Goal: Information Seeking & Learning: Learn about a topic

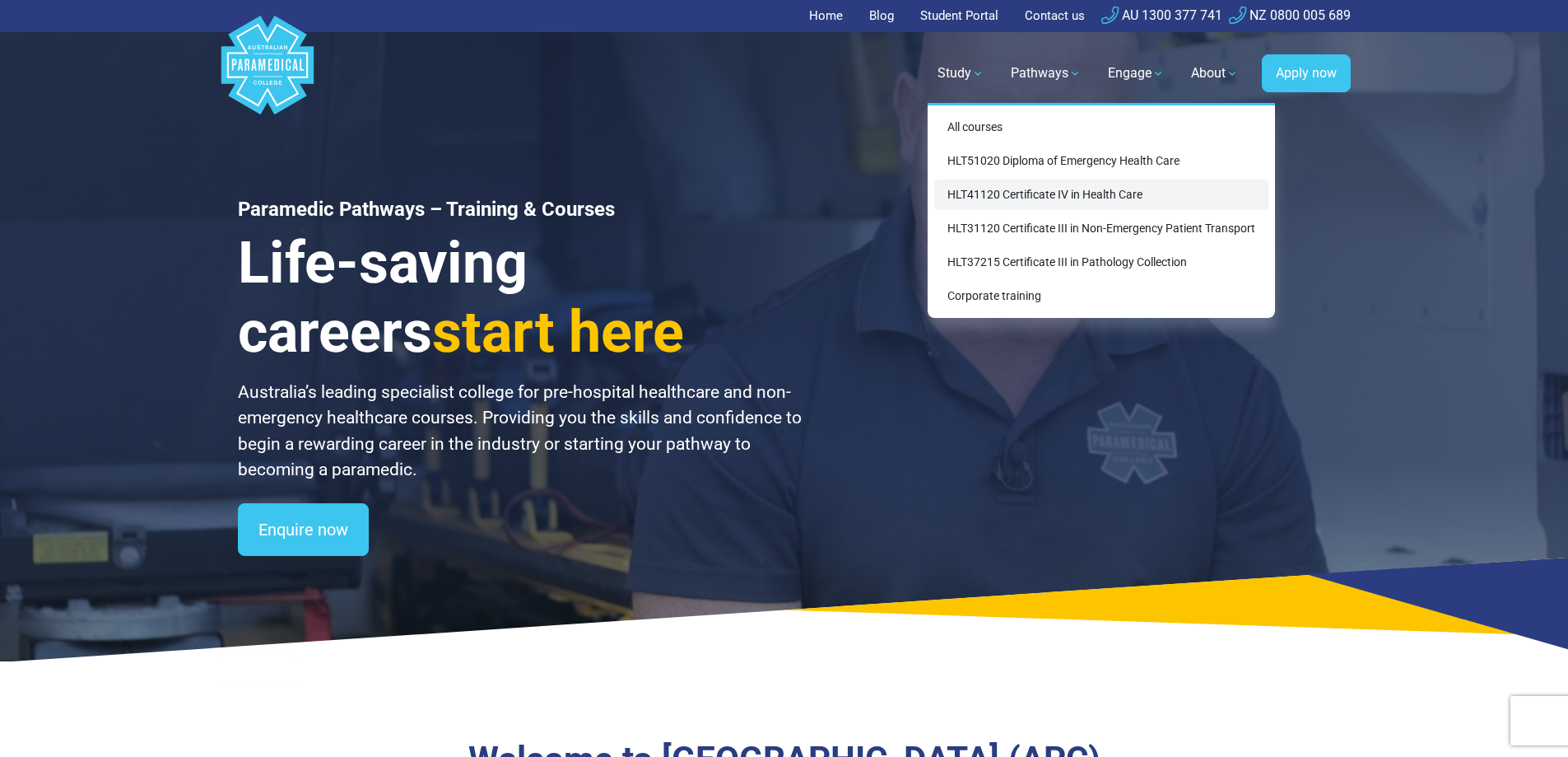
click at [996, 191] on link "HLT41120 Certificate IV in Health Care" at bounding box center [1101, 194] width 334 height 31
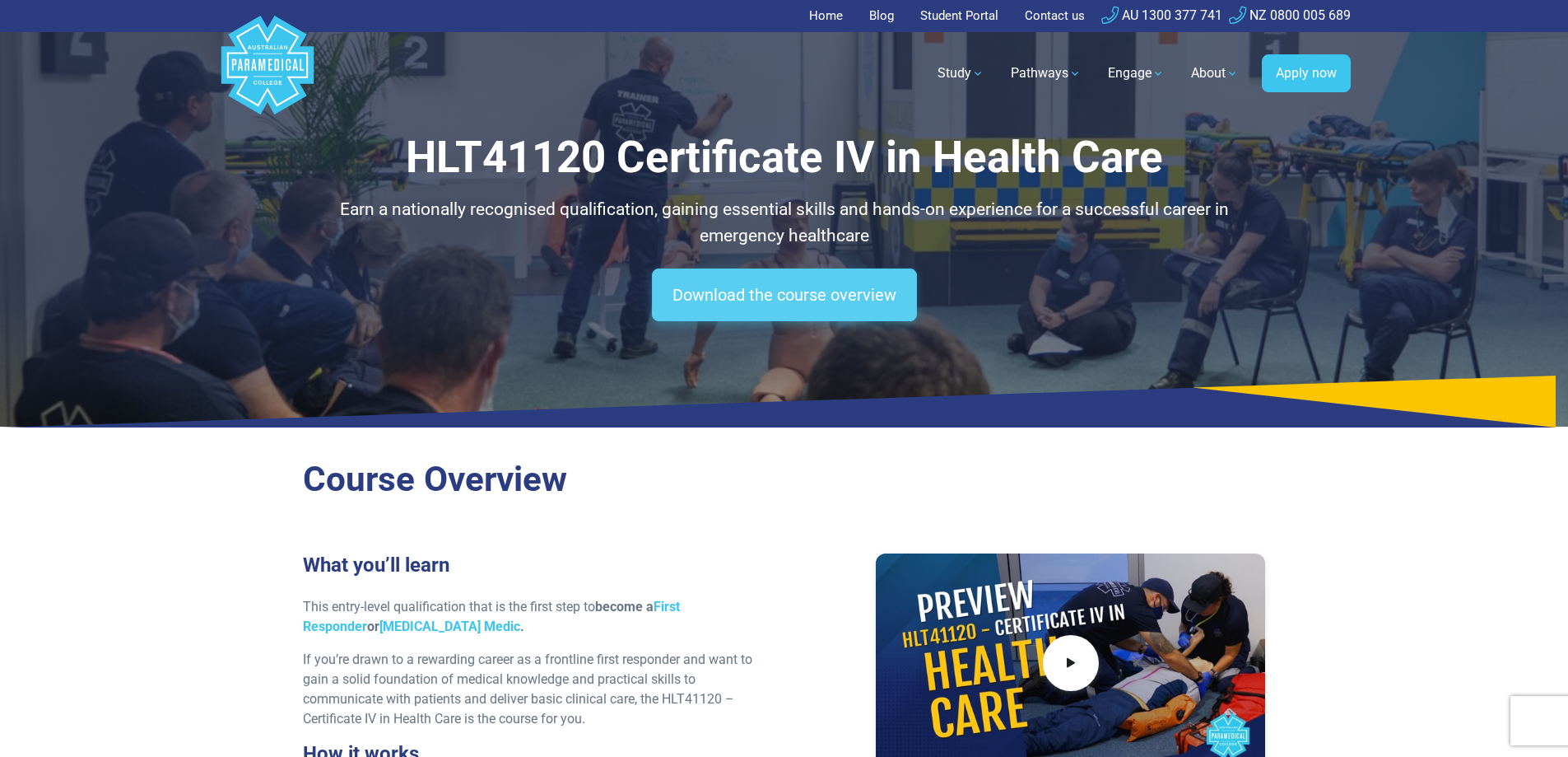
click at [775, 286] on link "Download the course overview" at bounding box center [784, 295] width 265 height 53
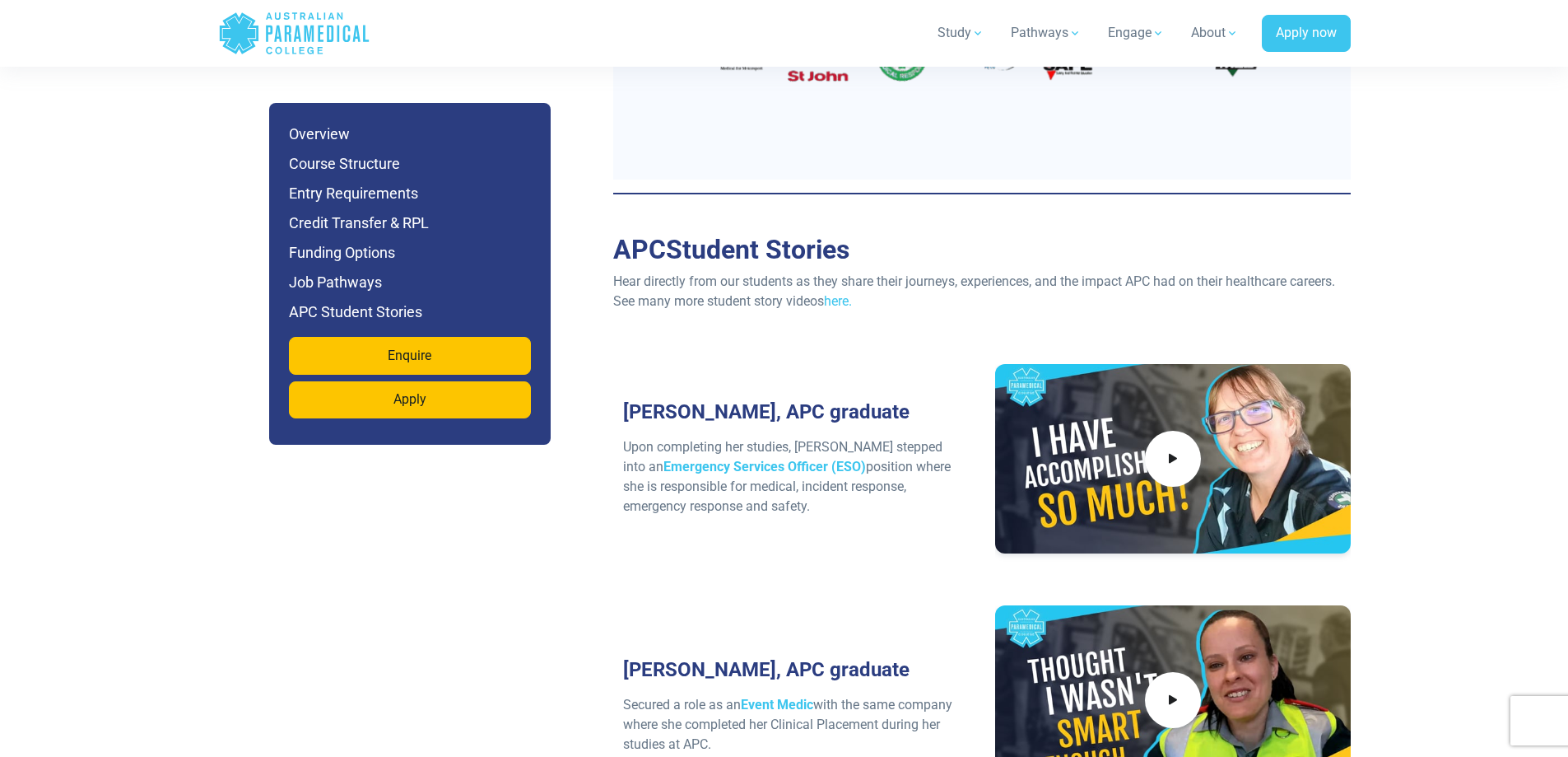
scroll to position [5195, 0]
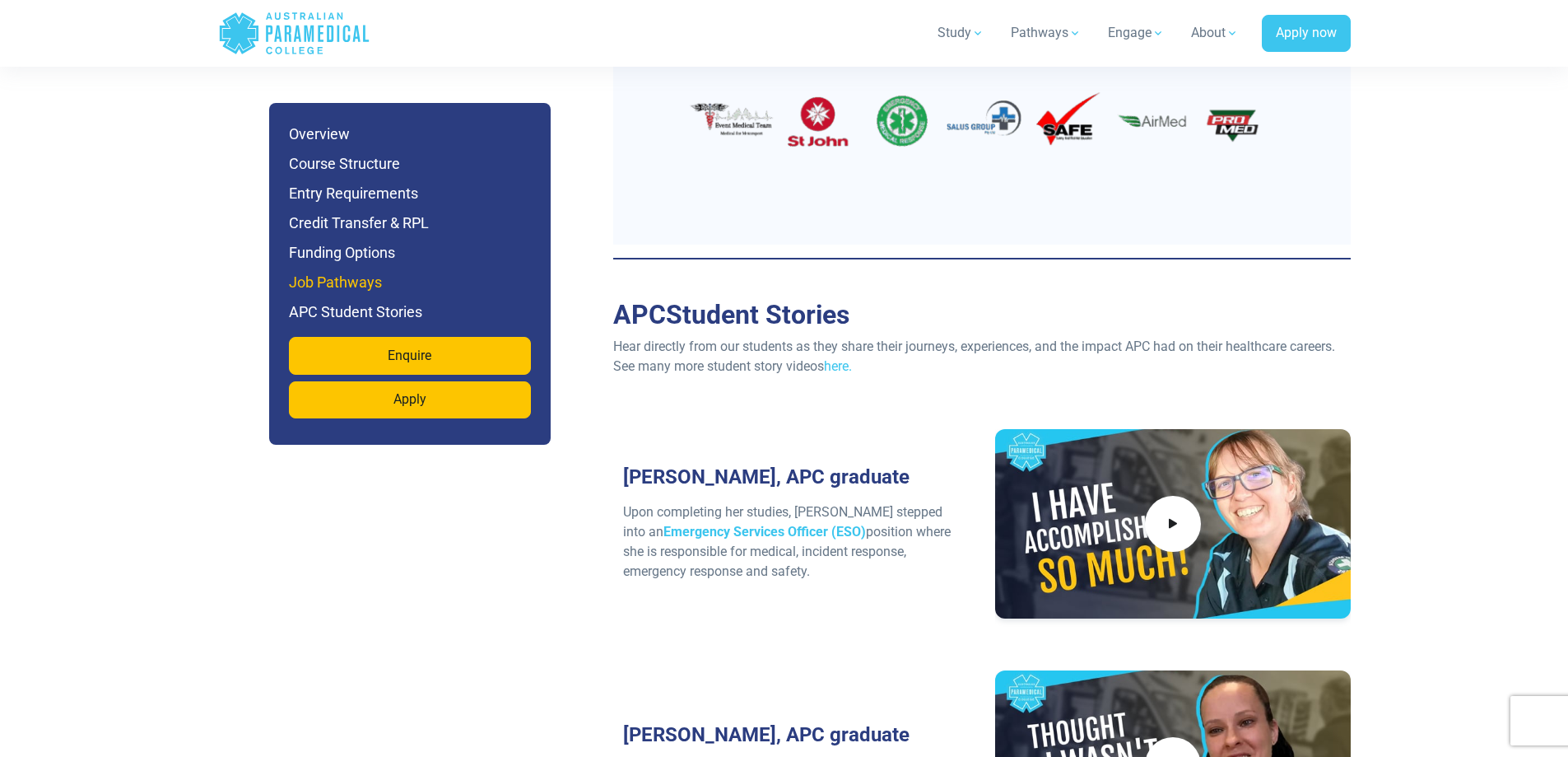
click at [370, 272] on h6 "Job Pathways" at bounding box center [410, 282] width 242 height 23
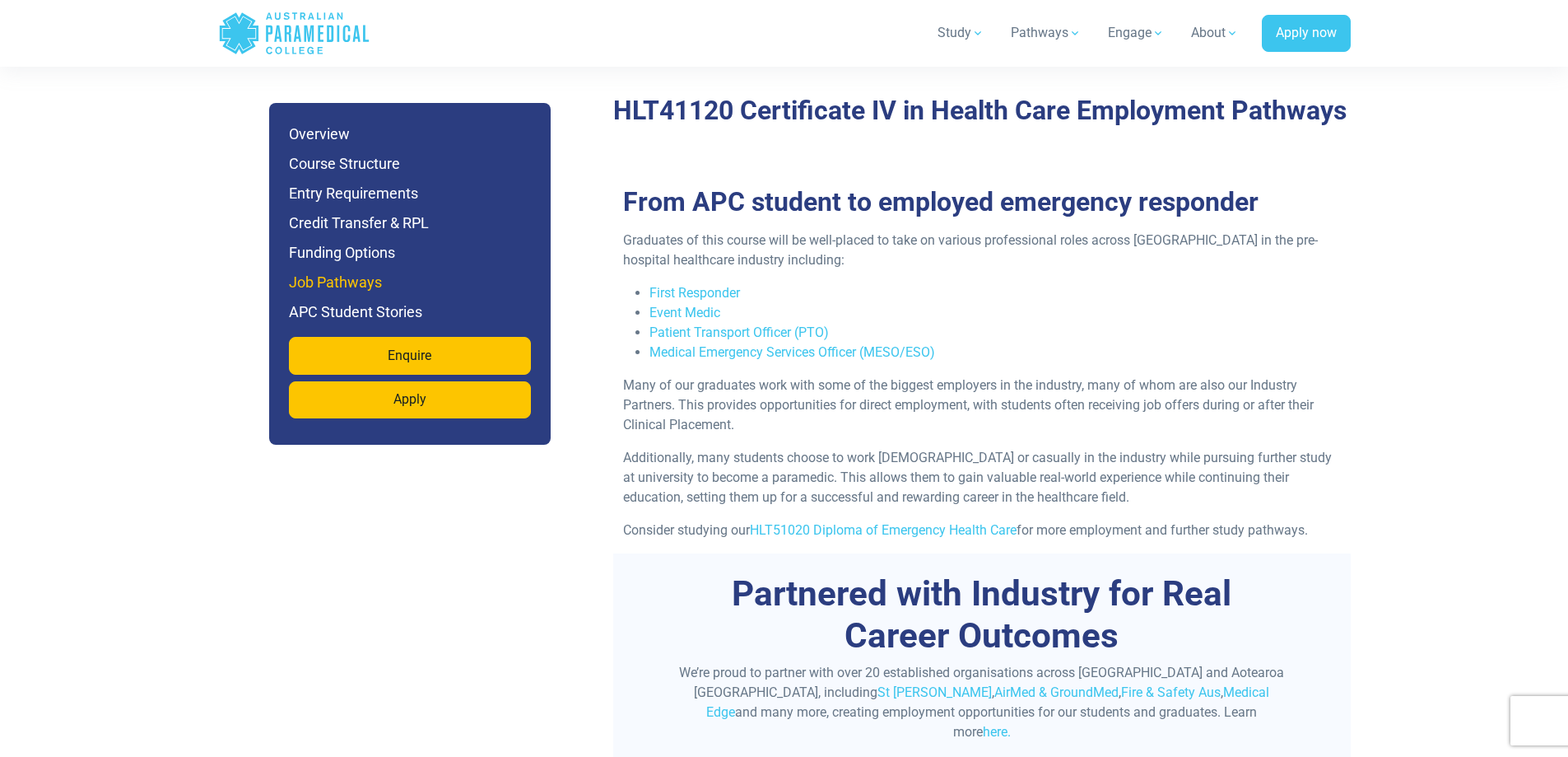
scroll to position [4271, 0]
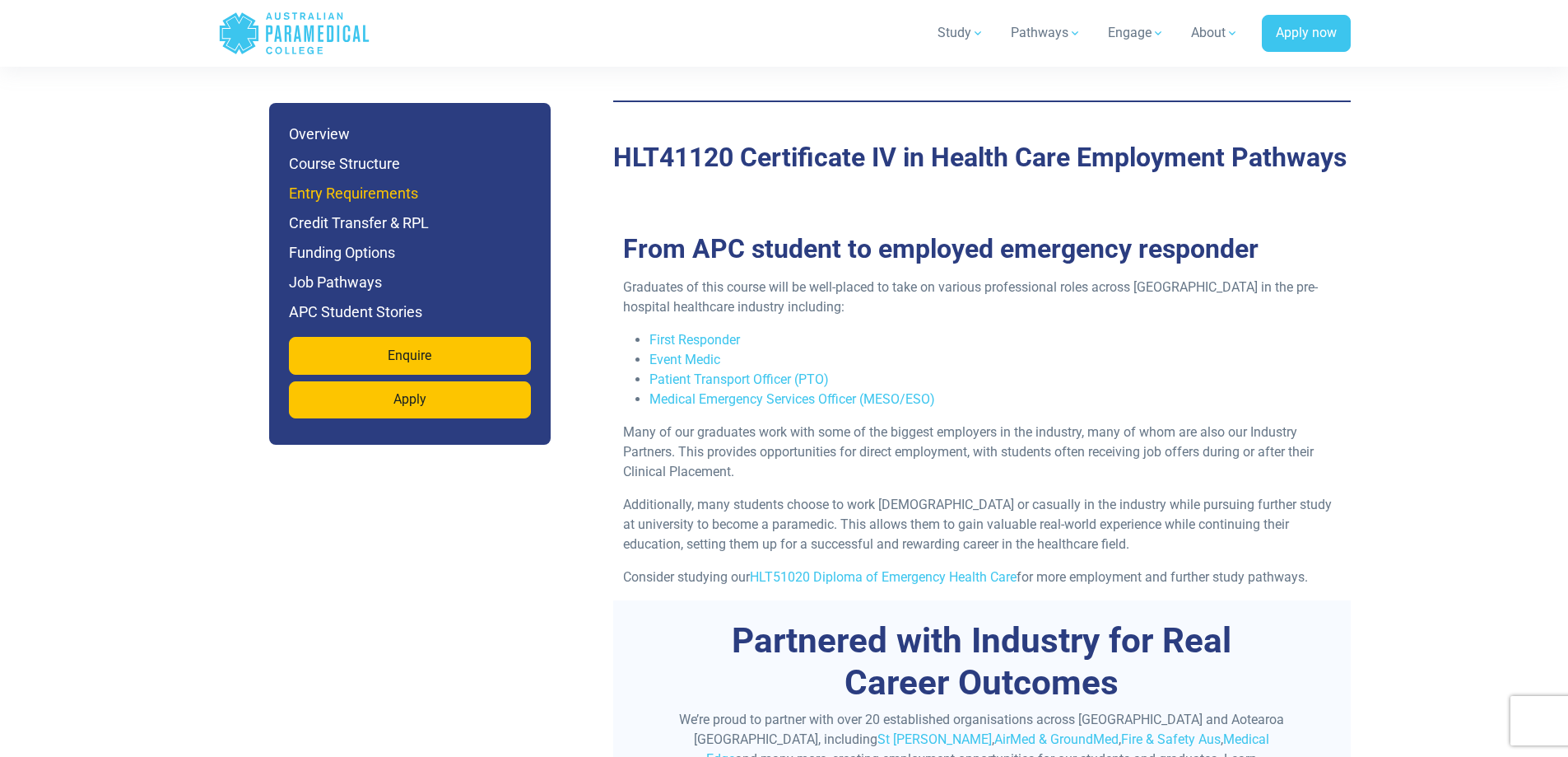
click at [389, 195] on h6 "Entry Requirements" at bounding box center [410, 193] width 242 height 23
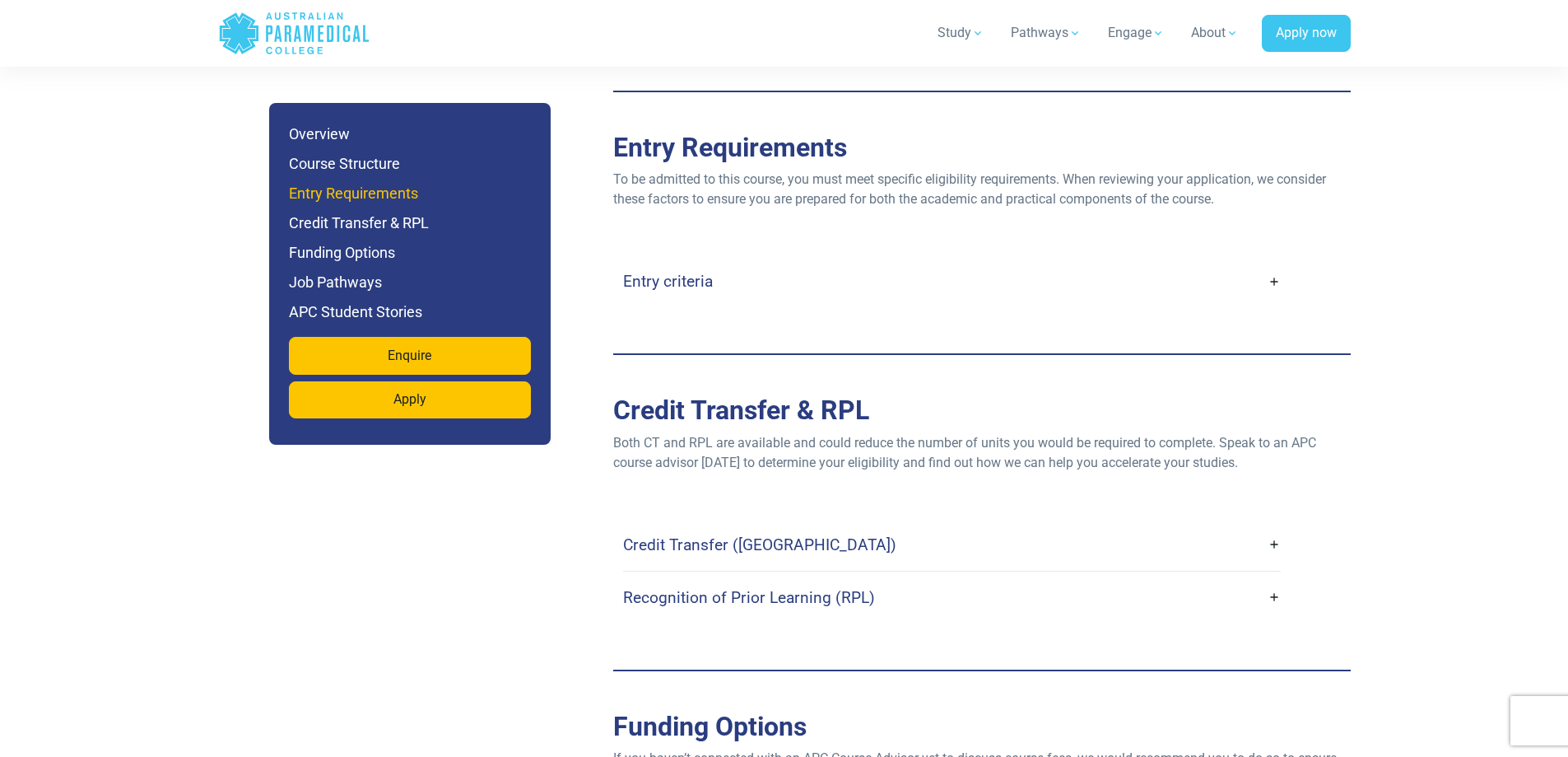
scroll to position [3377, 0]
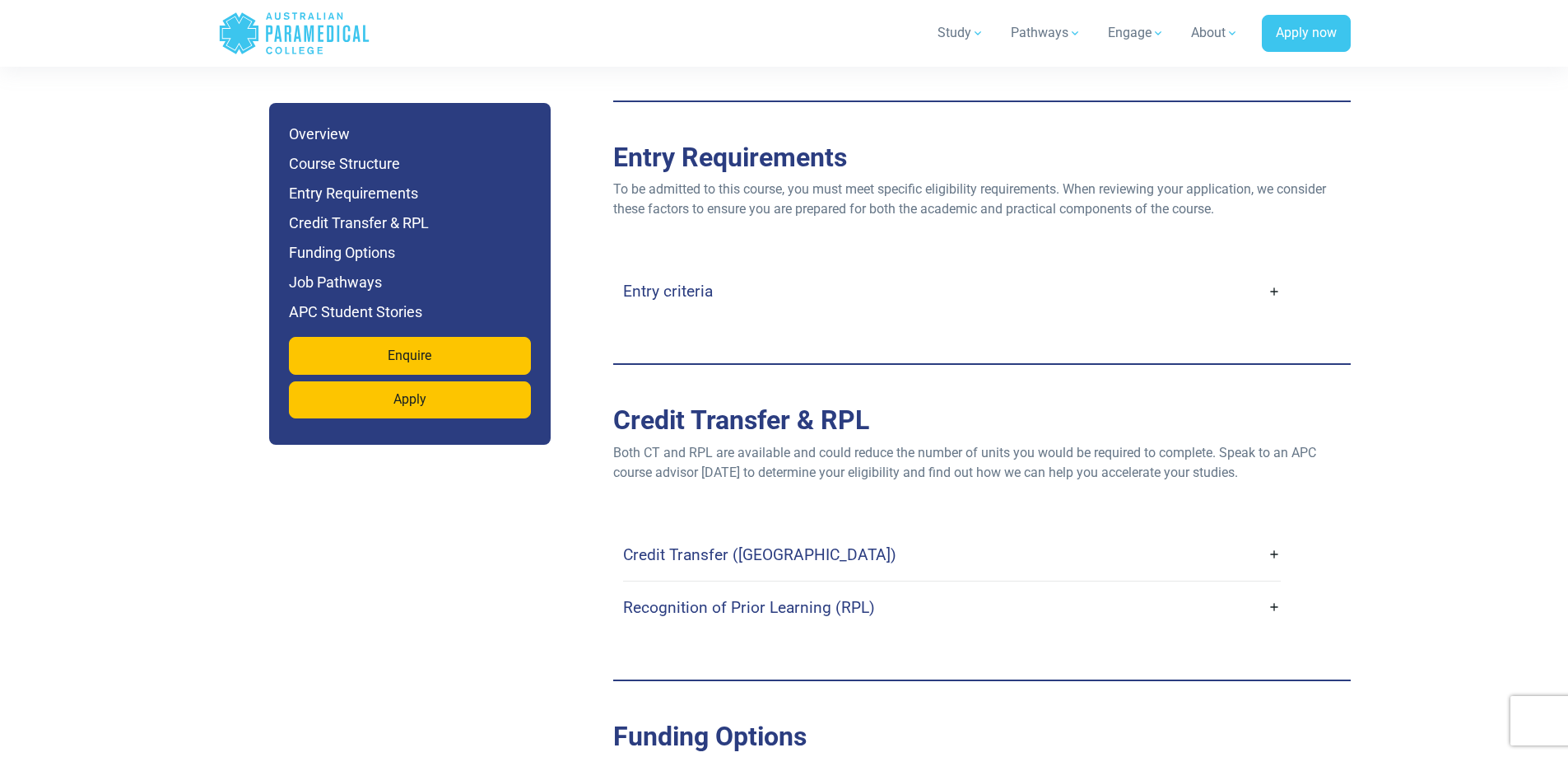
click at [697, 281] on h4 "Entry criteria" at bounding box center [668, 290] width 90 height 19
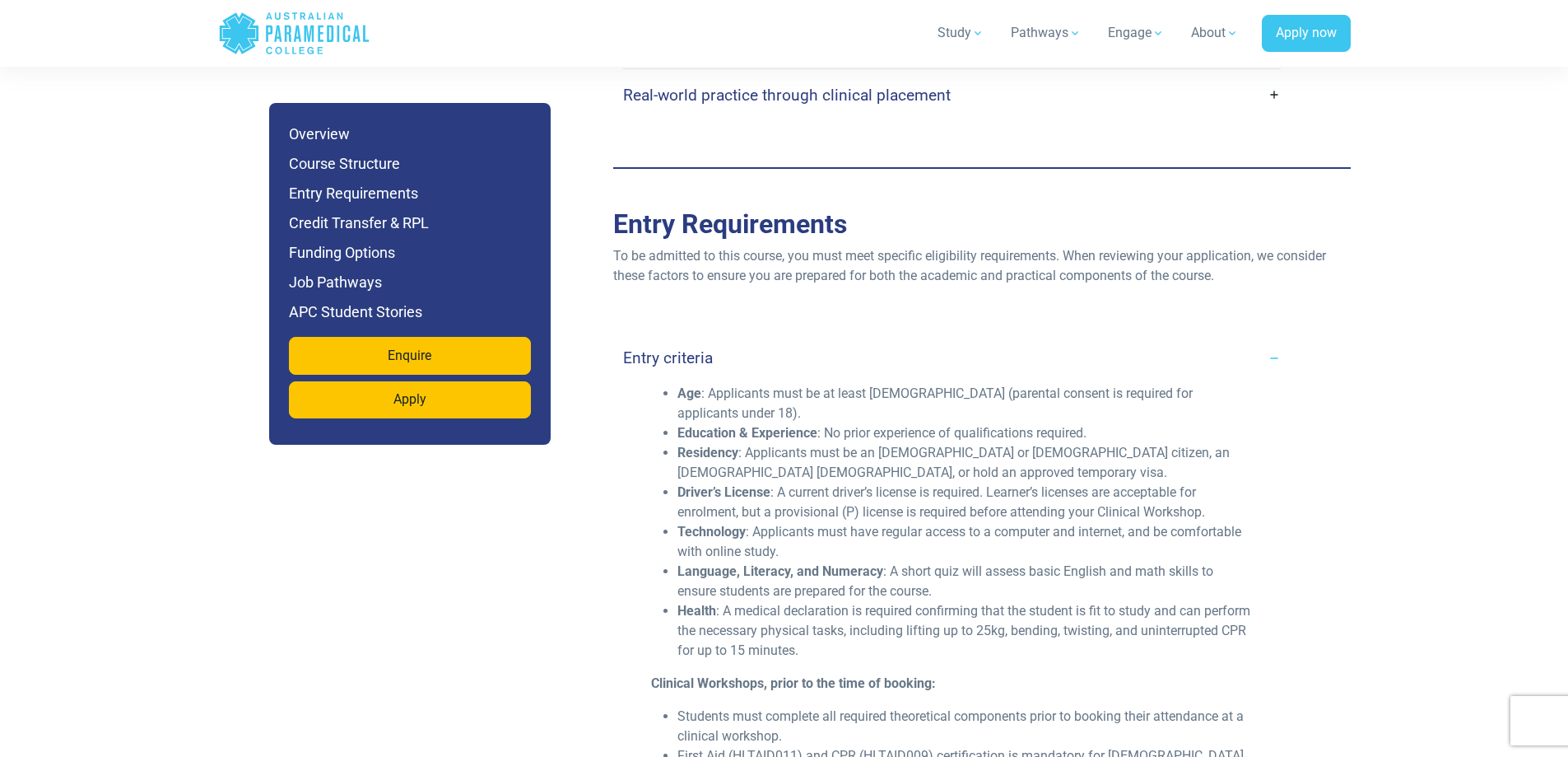
scroll to position [3294, 0]
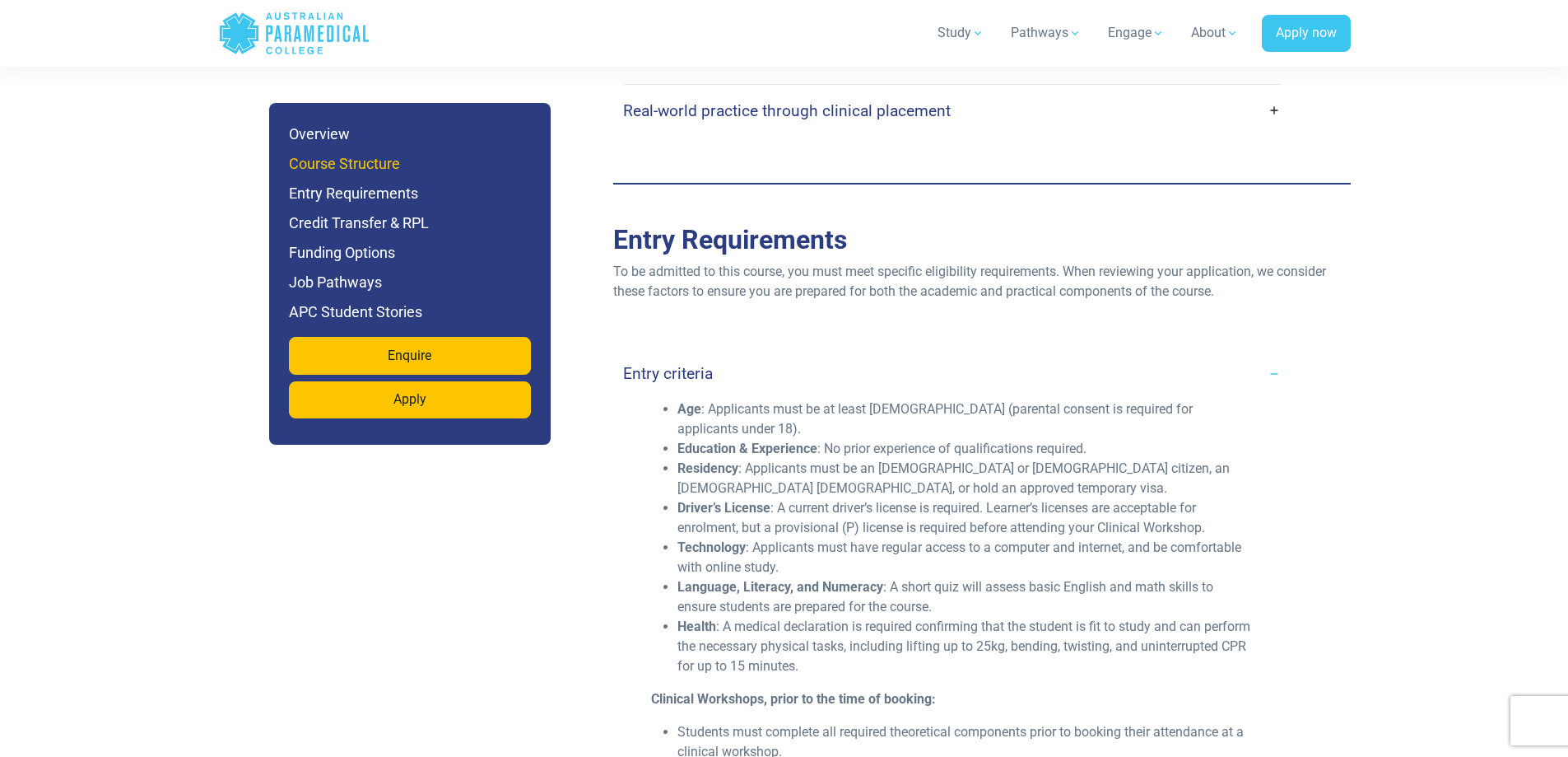
click at [437, 167] on h6 "Course Structure" at bounding box center [410, 164] width 242 height 23
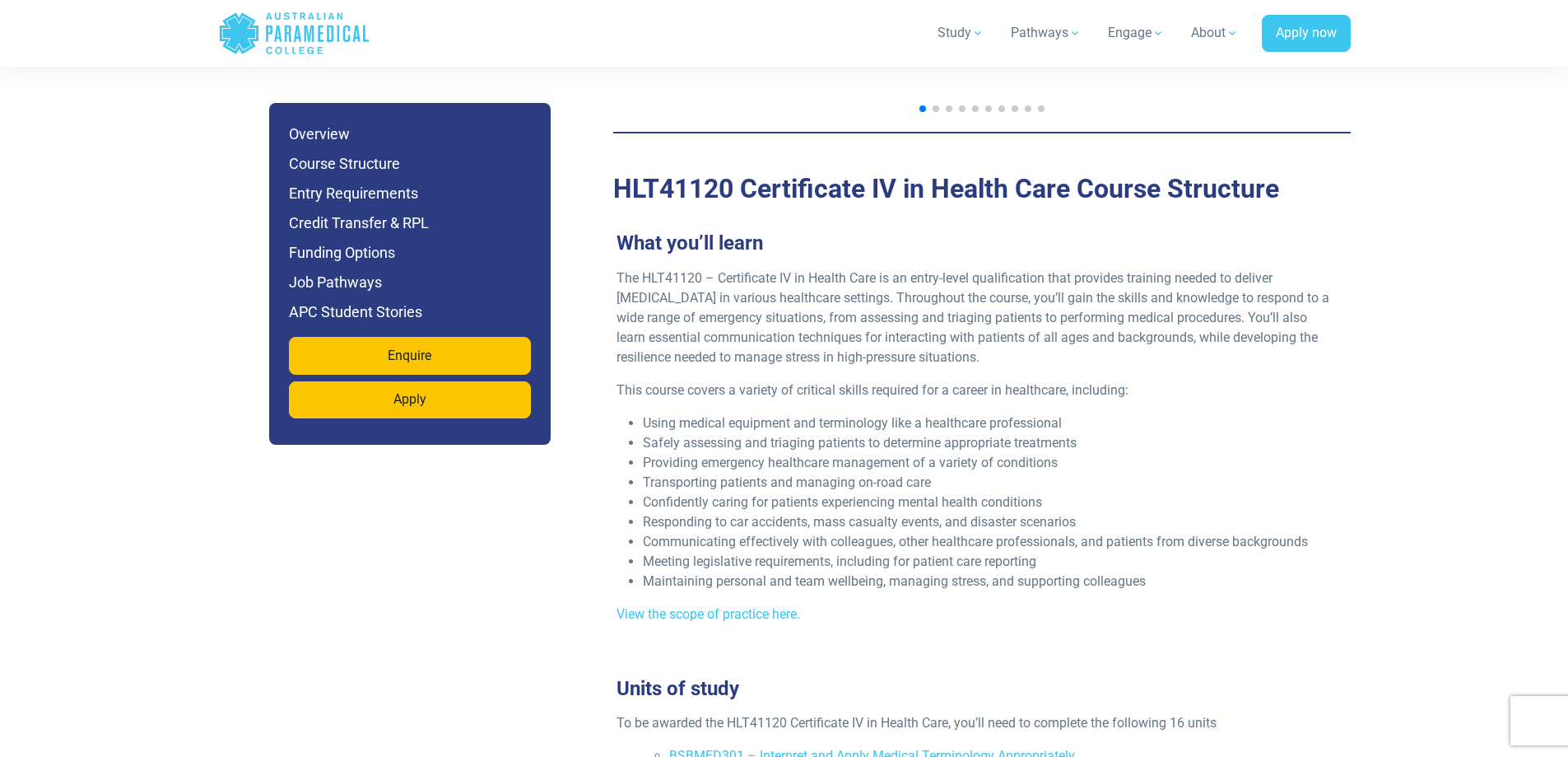
scroll to position [1645, 0]
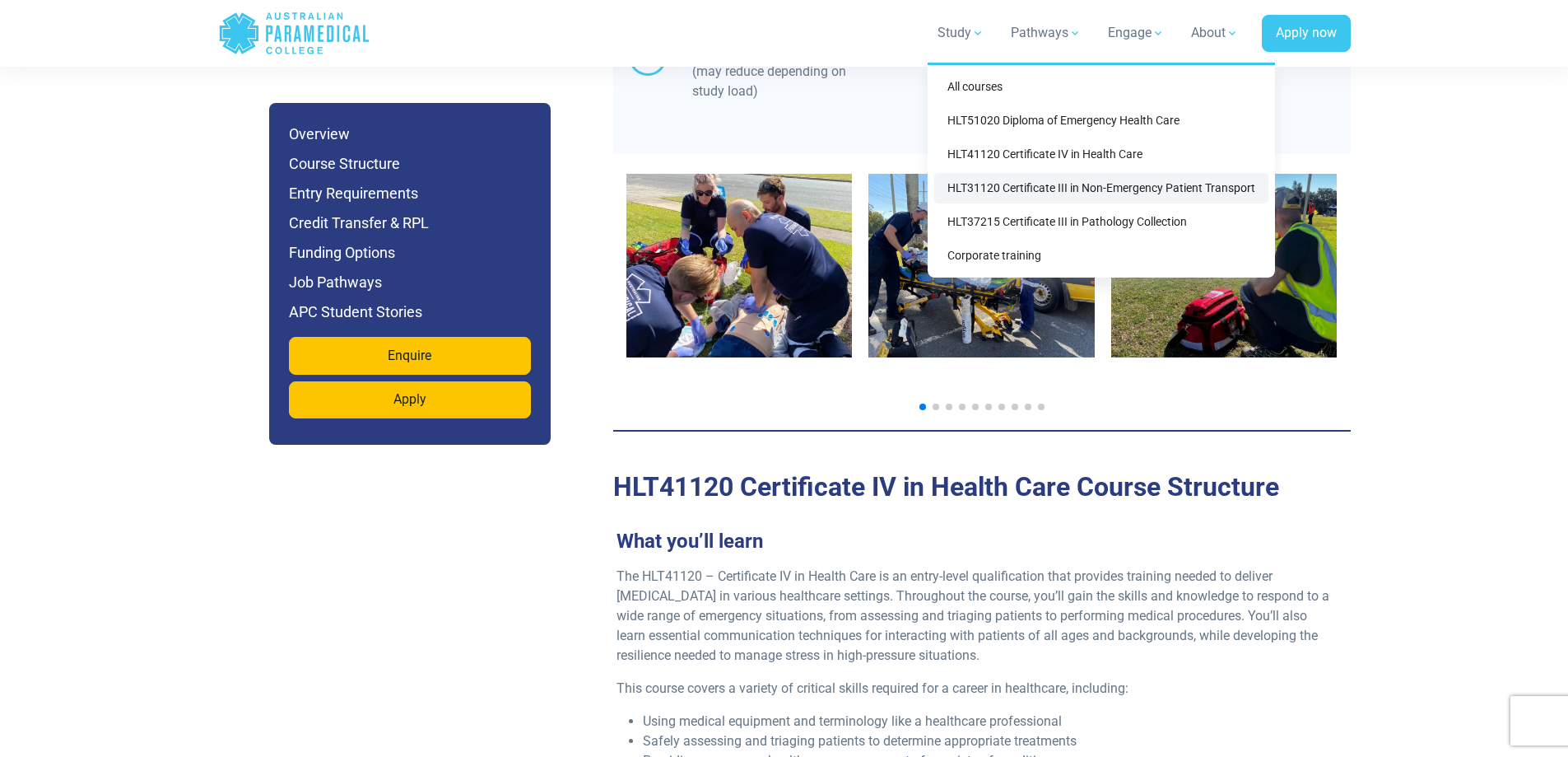
click at [938, 184] on link "HLT31120 Certificate III in Non-Emergency Patient Transport" at bounding box center [1101, 188] width 334 height 31
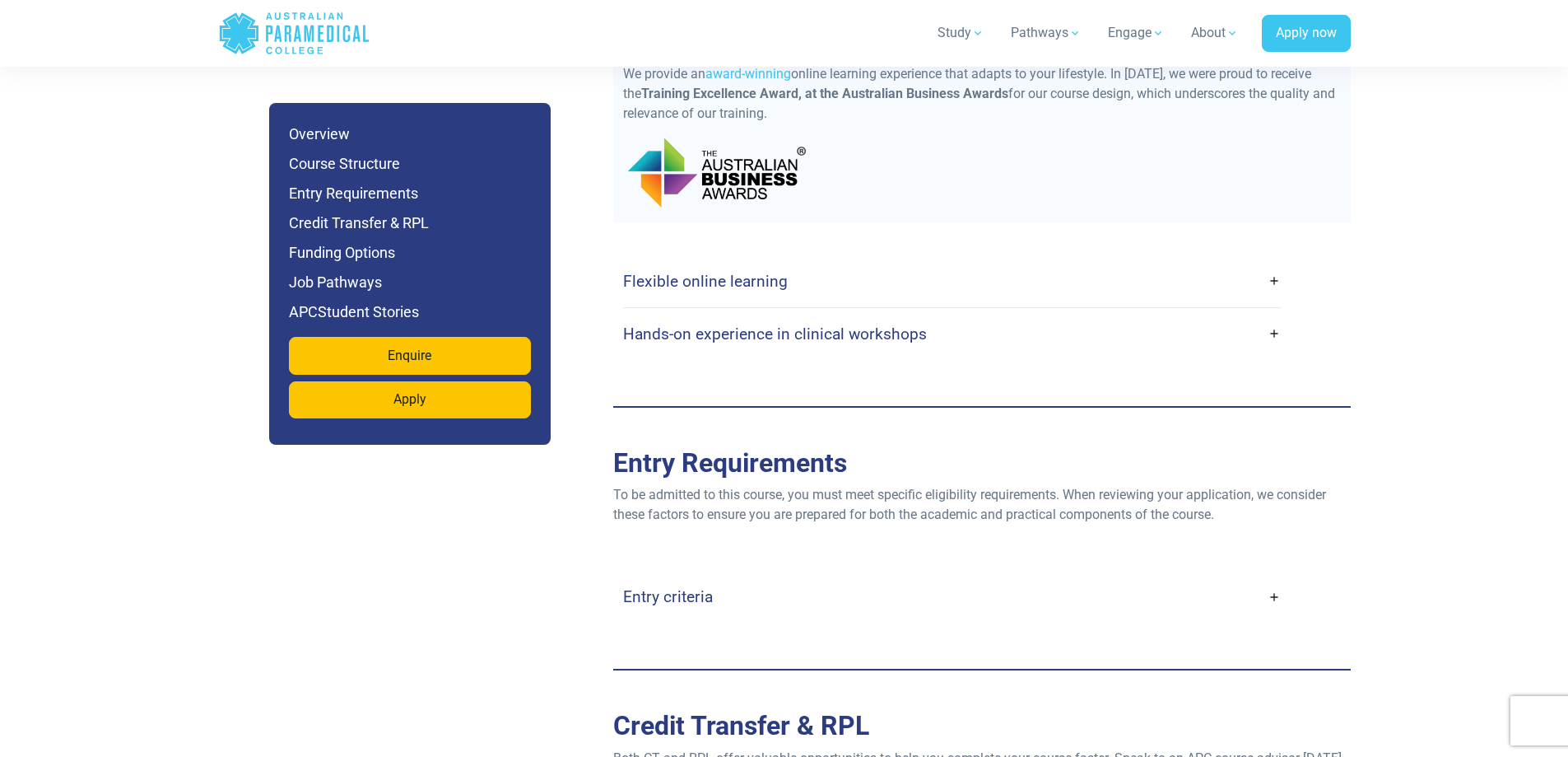
scroll to position [3706, 0]
click at [1230, 576] on link "Entry criteria" at bounding box center [952, 596] width 658 height 39
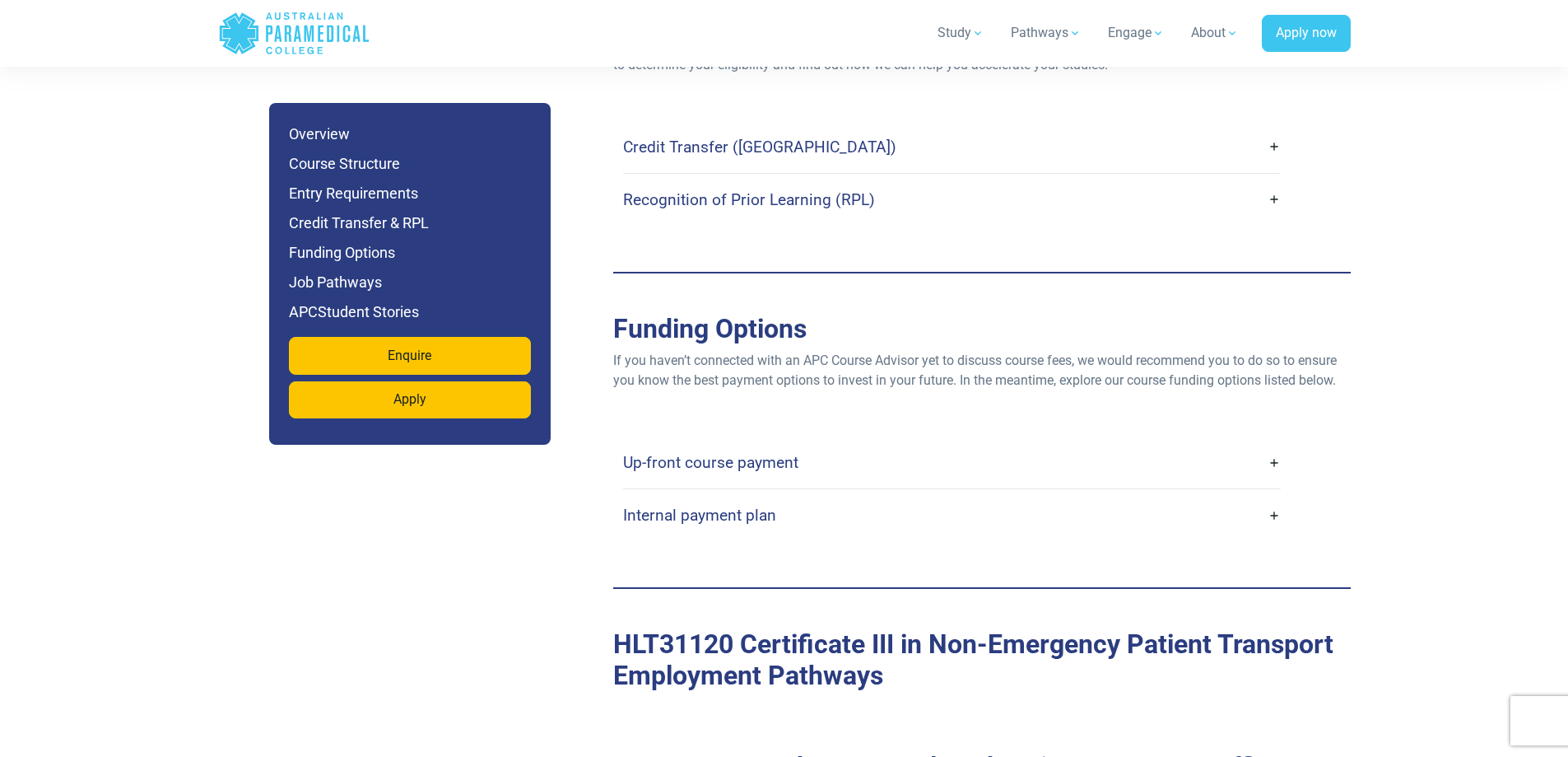
scroll to position [4941, 0]
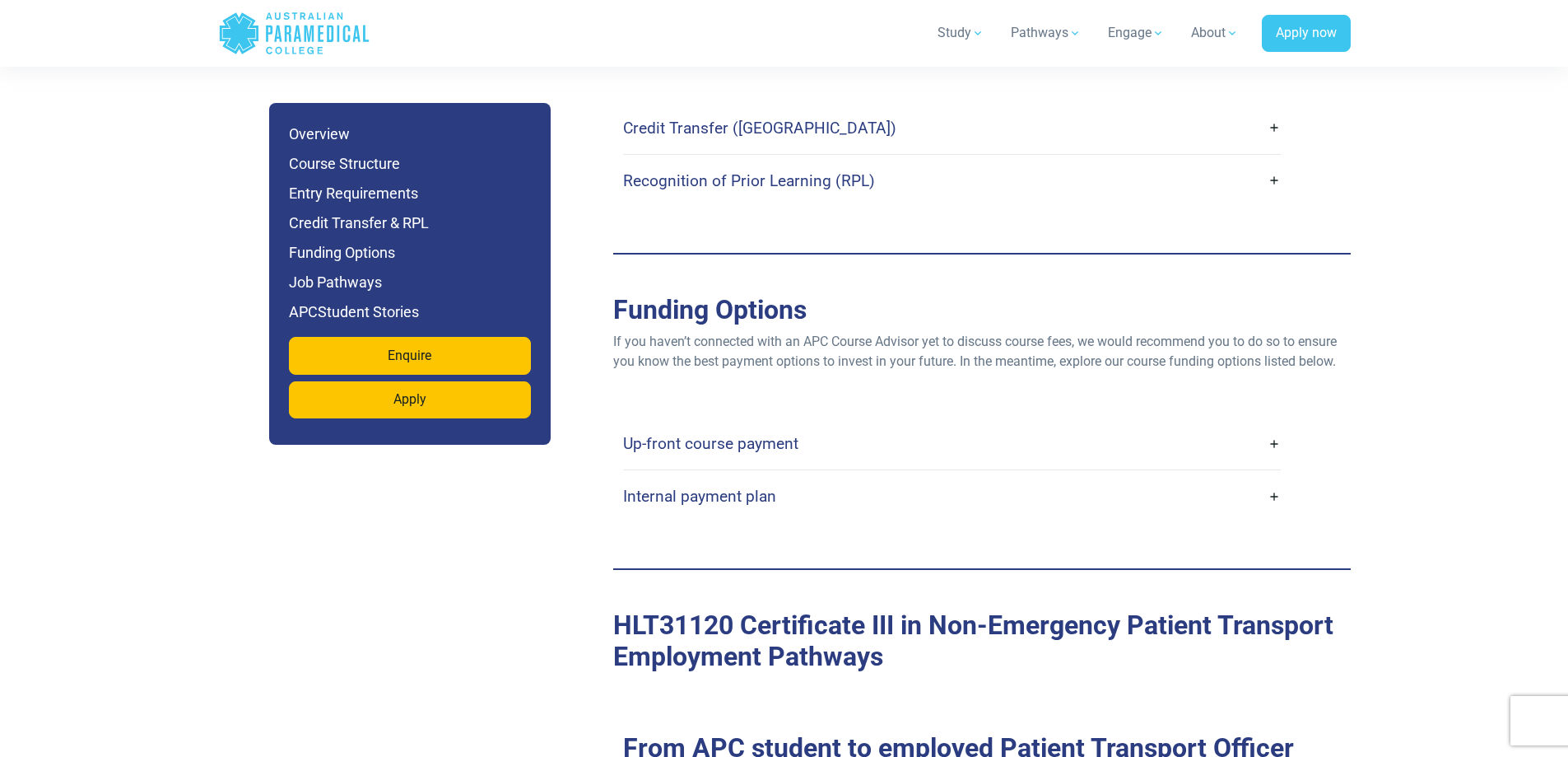
click at [833, 424] on link "Up-front course payment" at bounding box center [952, 444] width 658 height 39
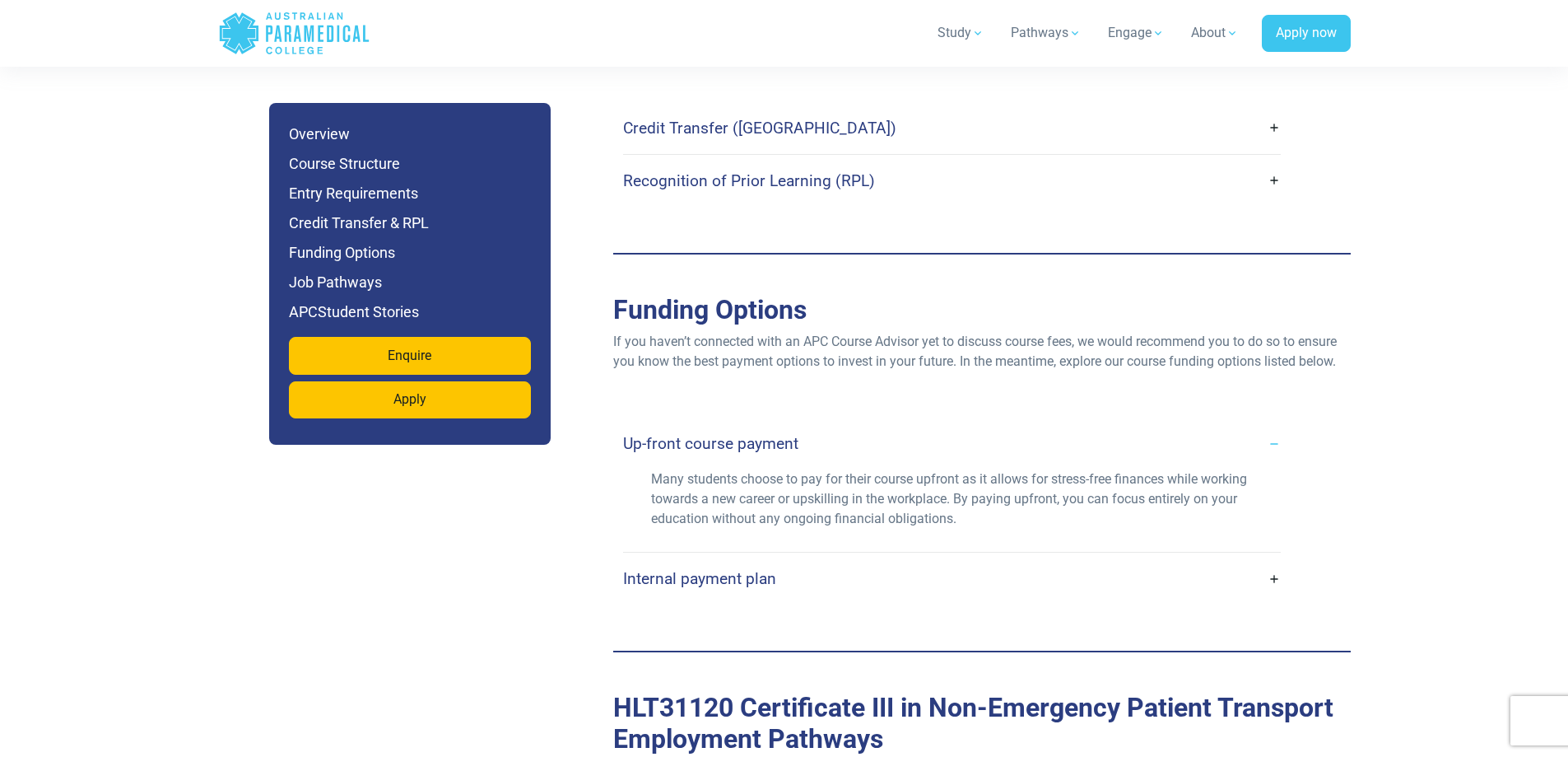
click at [847, 559] on link "Internal payment plan" at bounding box center [952, 579] width 658 height 39
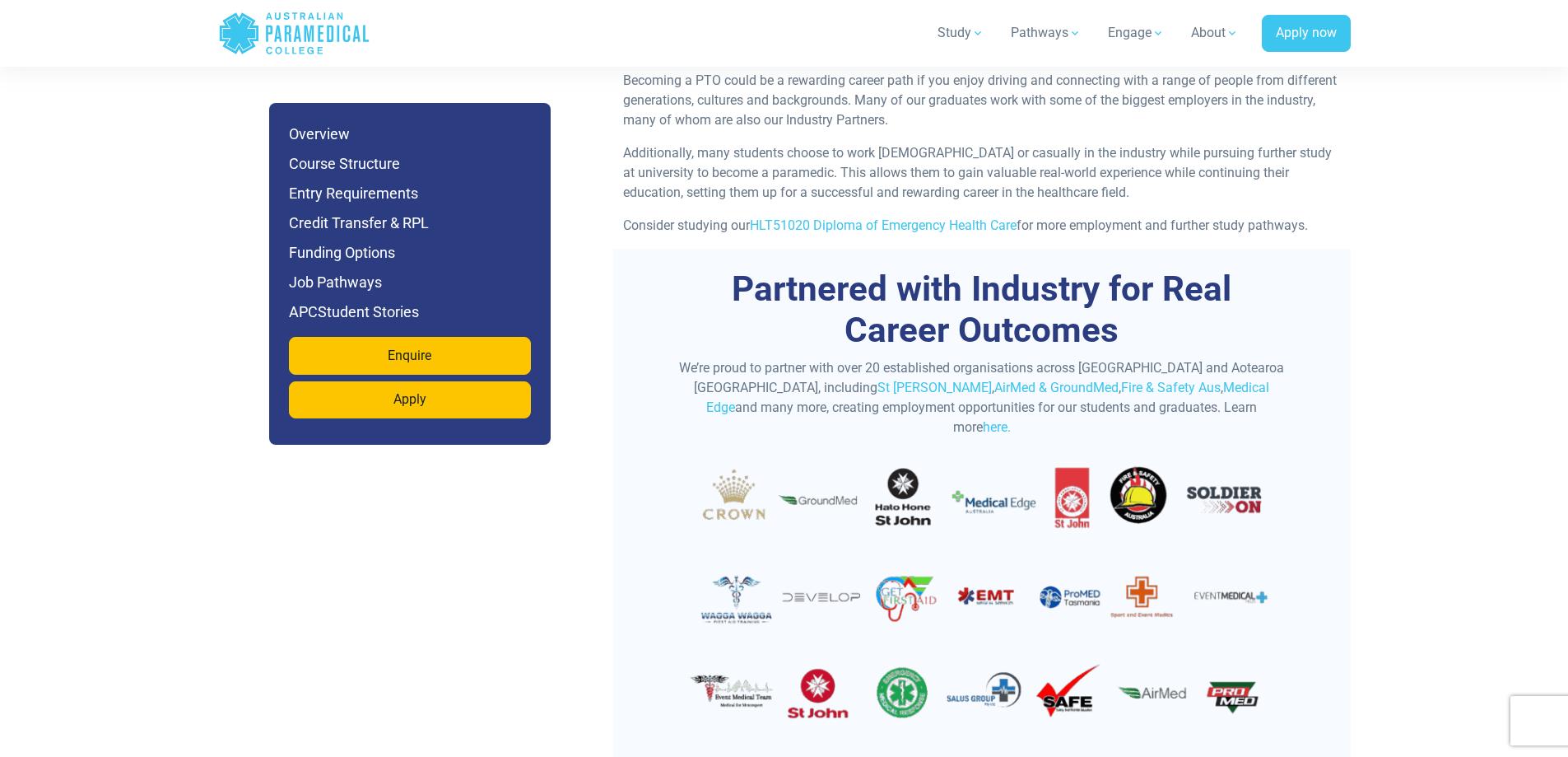
scroll to position [6093, 0]
